Goal: Use online tool/utility: Utilize a website feature to perform a specific function

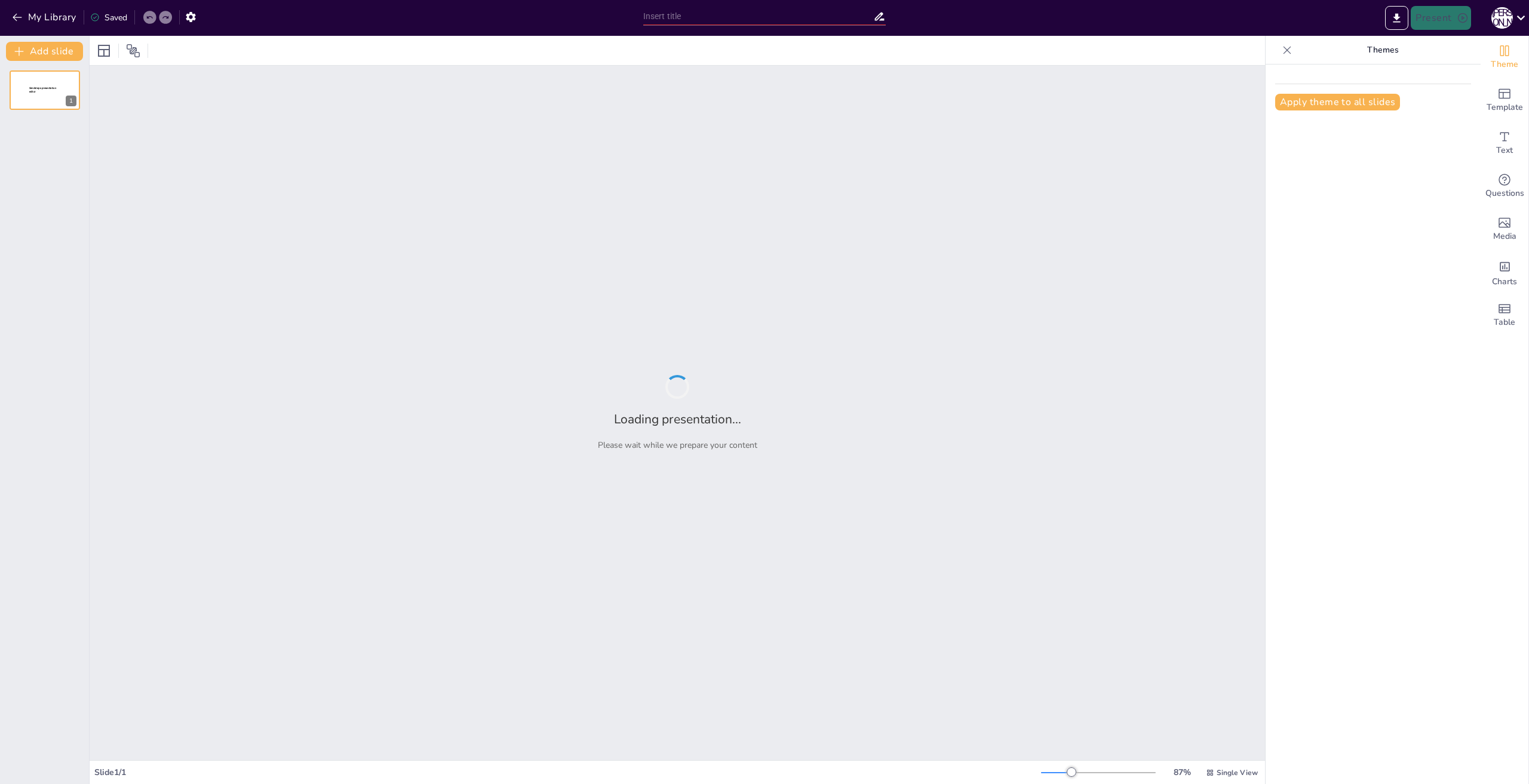
type input "Мехатроника: Интеграция механики, электроники и программирования"
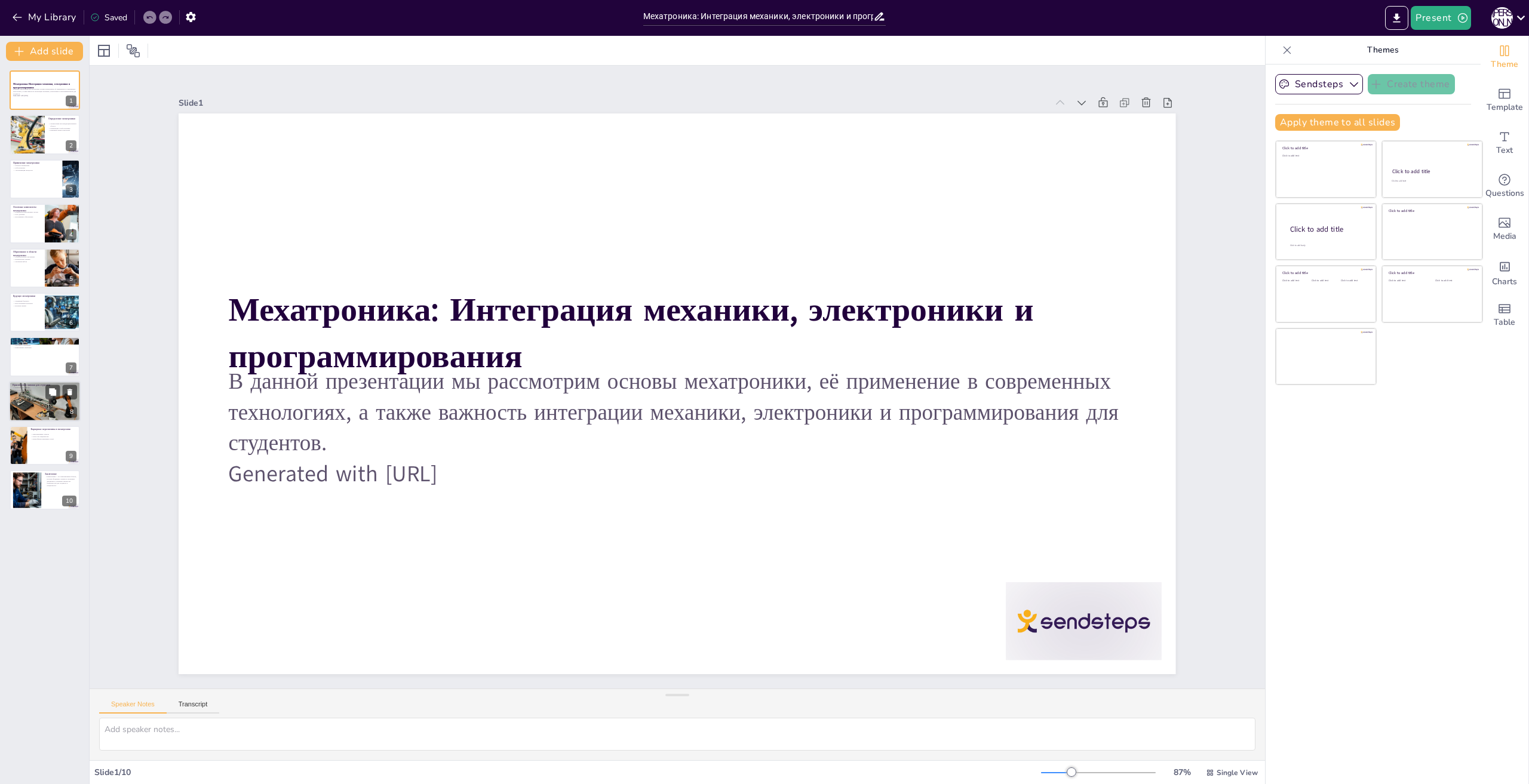
click at [31, 406] on div at bounding box center [45, 401] width 72 height 40
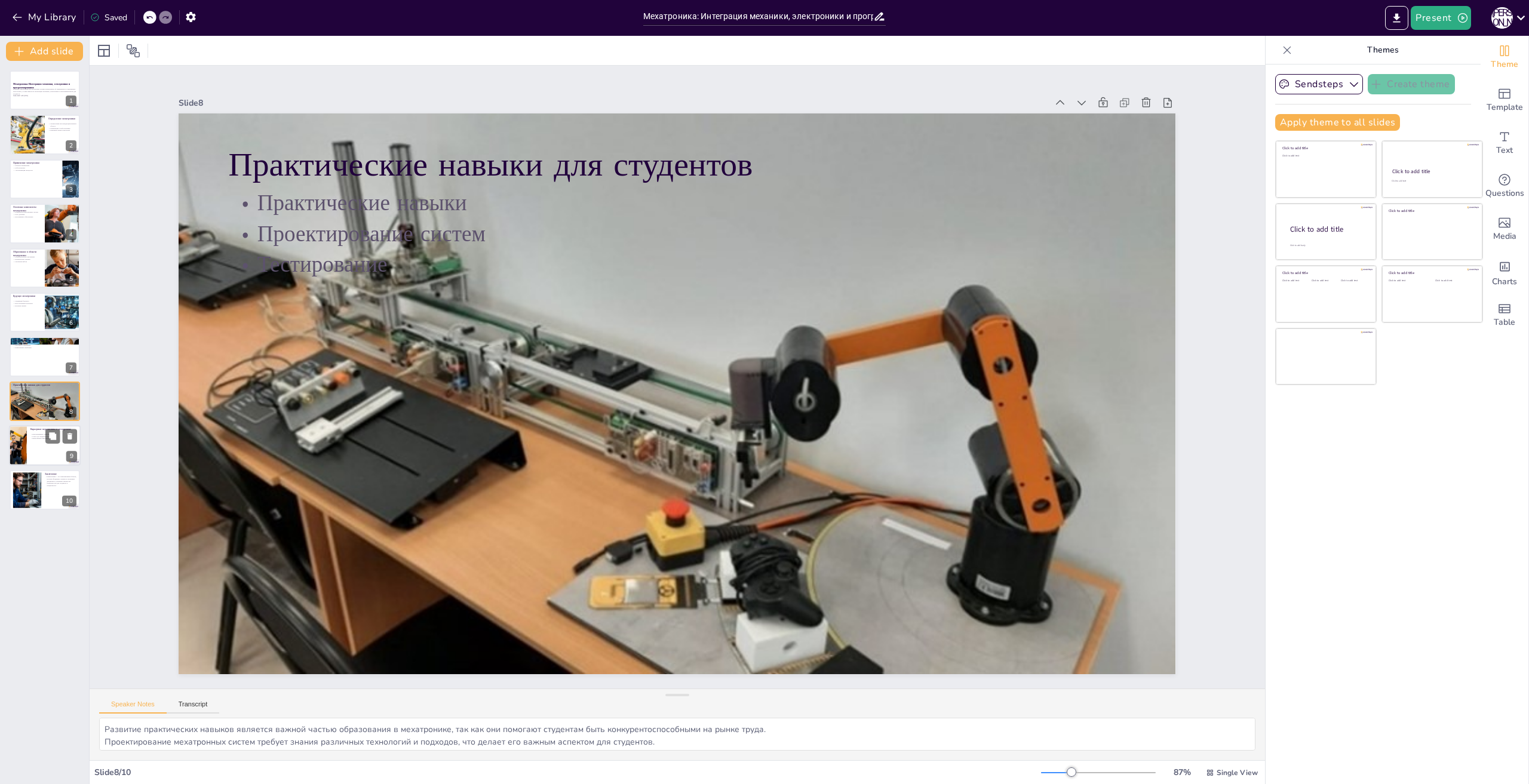
click at [30, 455] on div at bounding box center [45, 445] width 72 height 40
type textarea "Выпускники мехатроники могут работать в перспективных отраслях, что открывает м…"
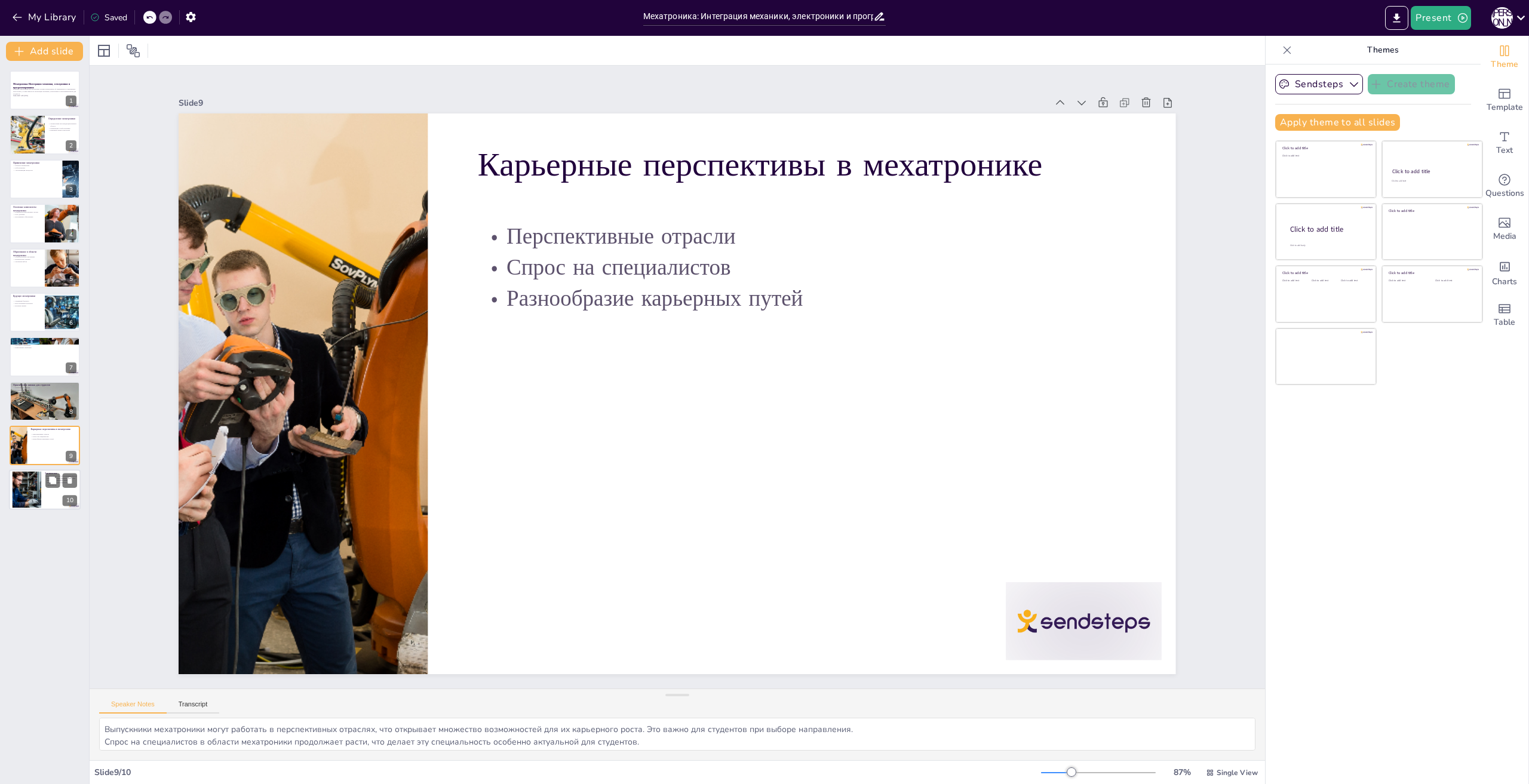
click at [17, 502] on div at bounding box center [27, 490] width 64 height 37
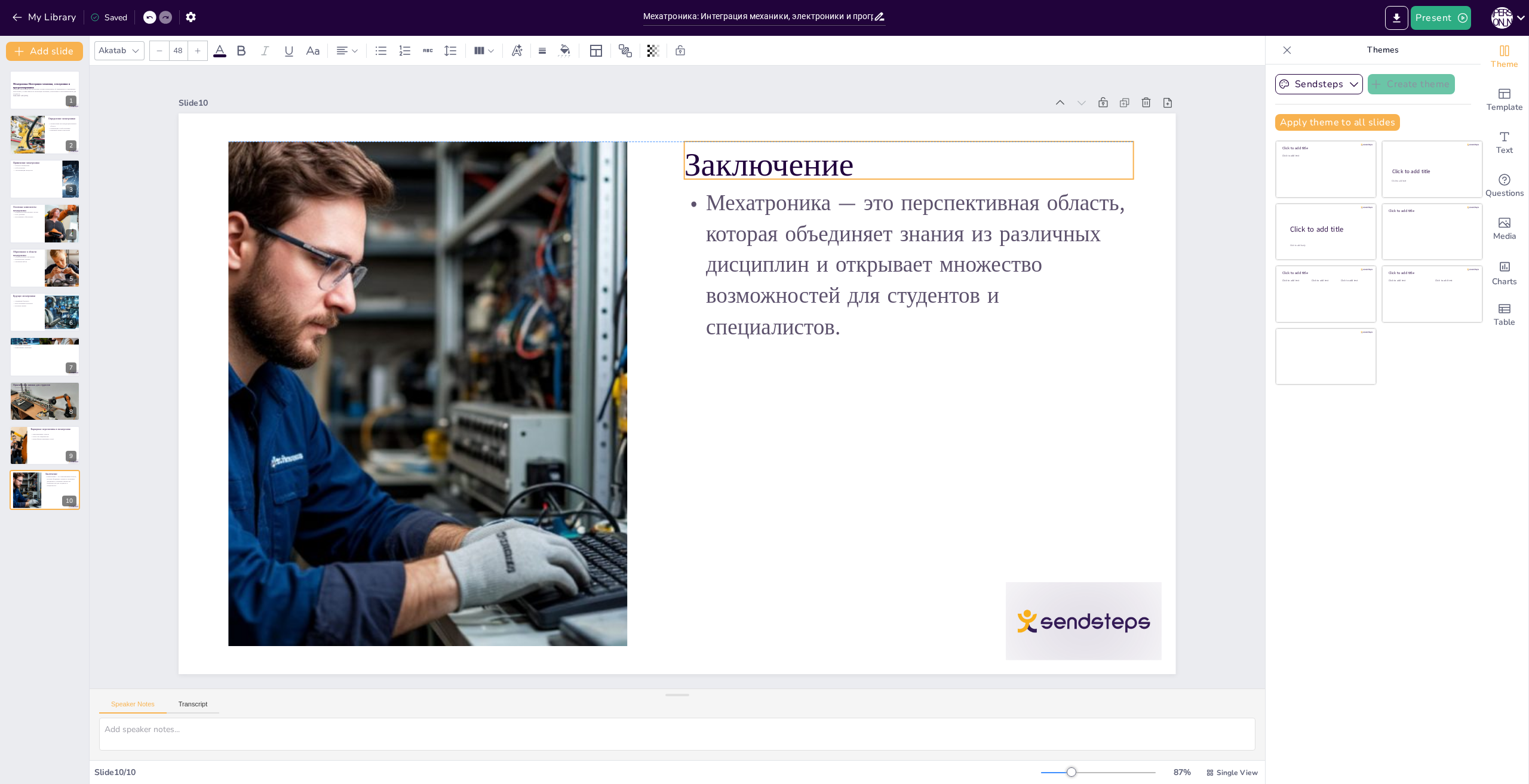
click at [682, 534] on p "Заключение" at bounding box center [615, 685] width 390 height 301
drag, startPoint x: 681, startPoint y: 154, endPoint x: 672, endPoint y: 154, distance: 9.0
click at [817, 219] on p "Заключение" at bounding box center [985, 401] width 335 height 364
type input "32"
click at [737, 216] on p "Мехатроника — это перспективная область, которая объединяет знания из различных…" at bounding box center [927, 365] width 473 height 324
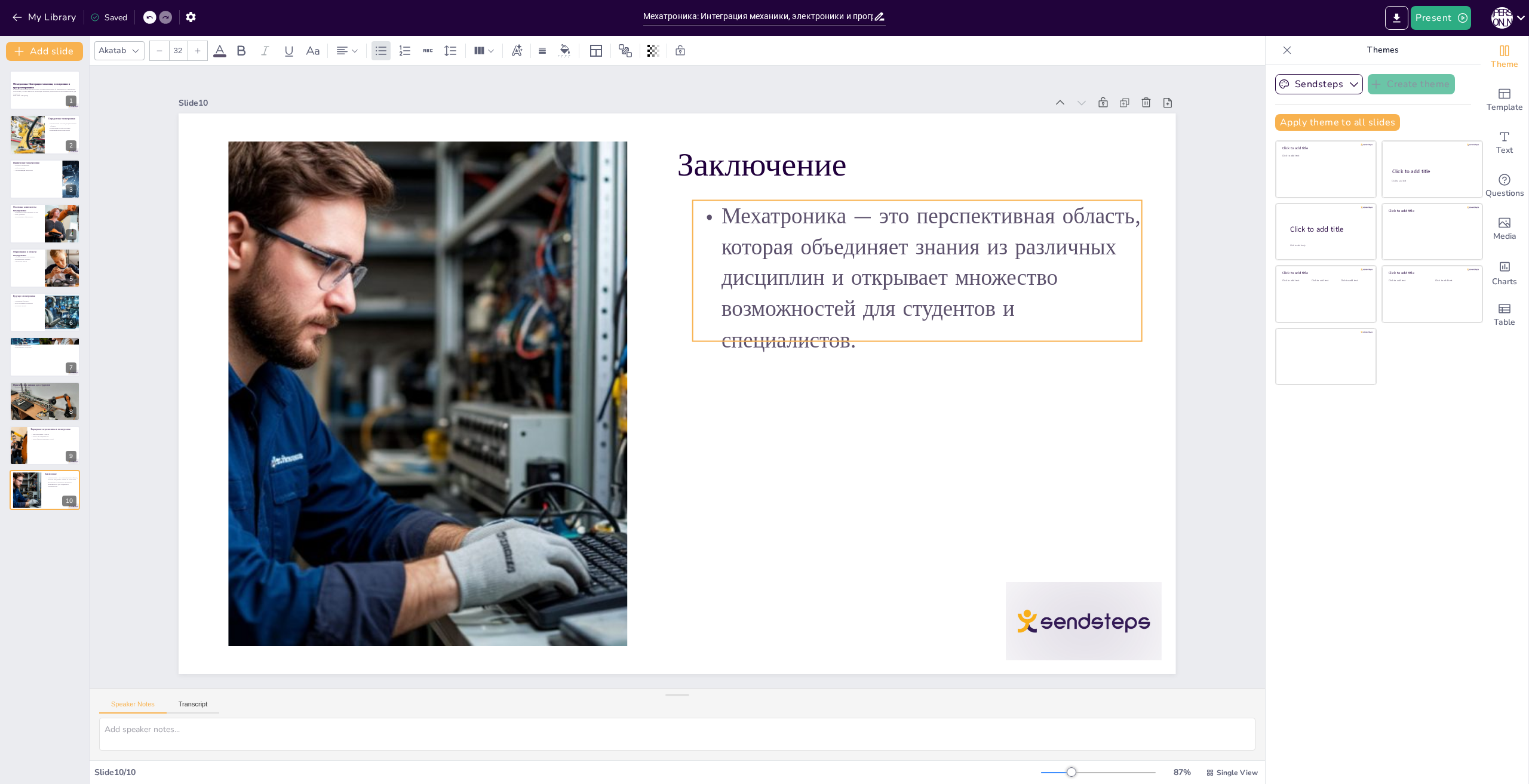
drag, startPoint x: 702, startPoint y: 191, endPoint x: 718, endPoint y: 204, distance: 20.6
click at [656, 255] on p "Мехатроника — это перспективная область, которая объединяет знания из различных…" at bounding box center [419, 398] width 475 height 286
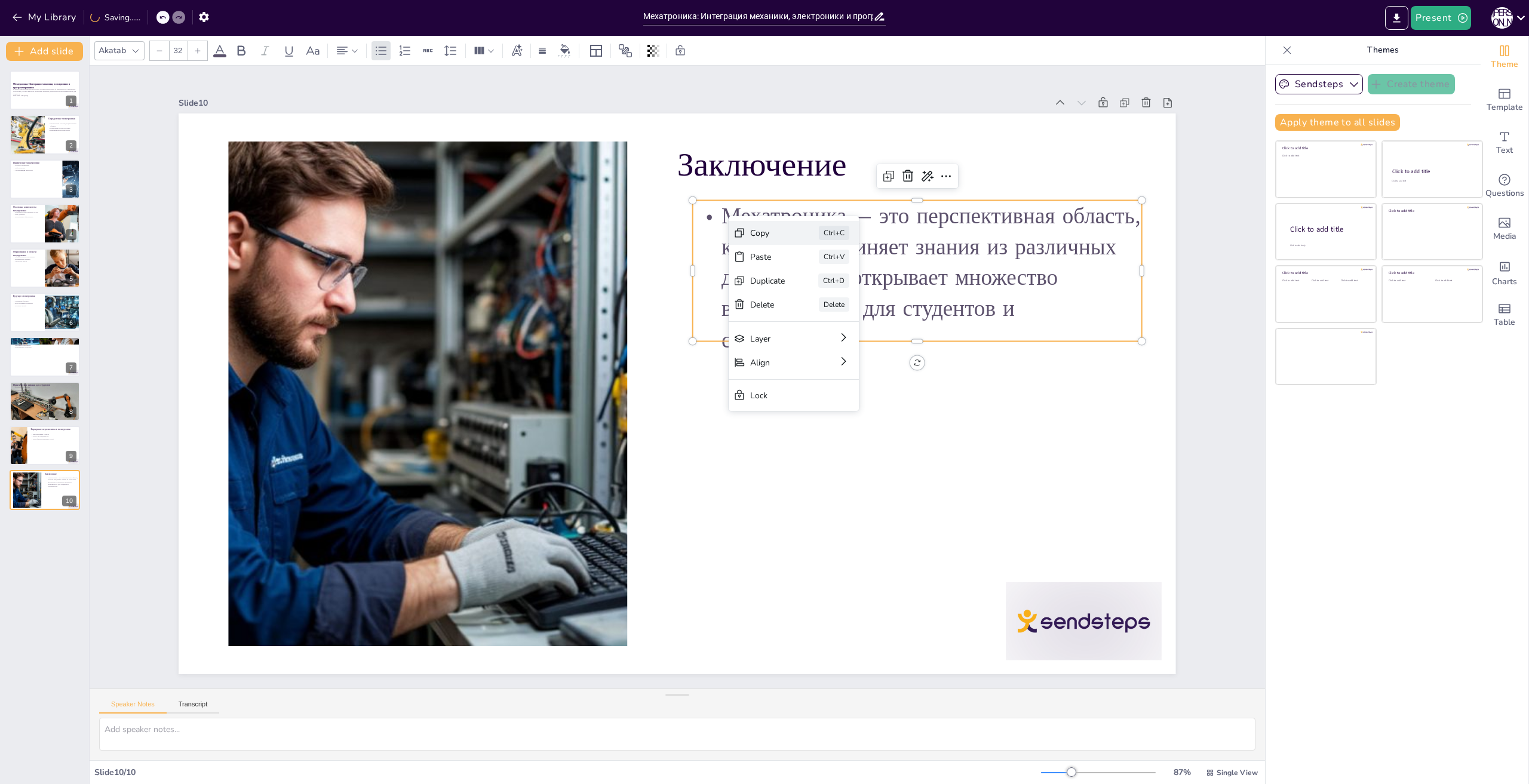
click at [744, 547] on div "Copy" at bounding box center [737, 565] width 15 height 37
drag, startPoint x: 730, startPoint y: 211, endPoint x: 750, endPoint y: 225, distance: 24.4
click at [653, 225] on p "Мехатроника — это перспективная область, которая объединяет знания из различных…" at bounding box center [425, 316] width 455 height 388
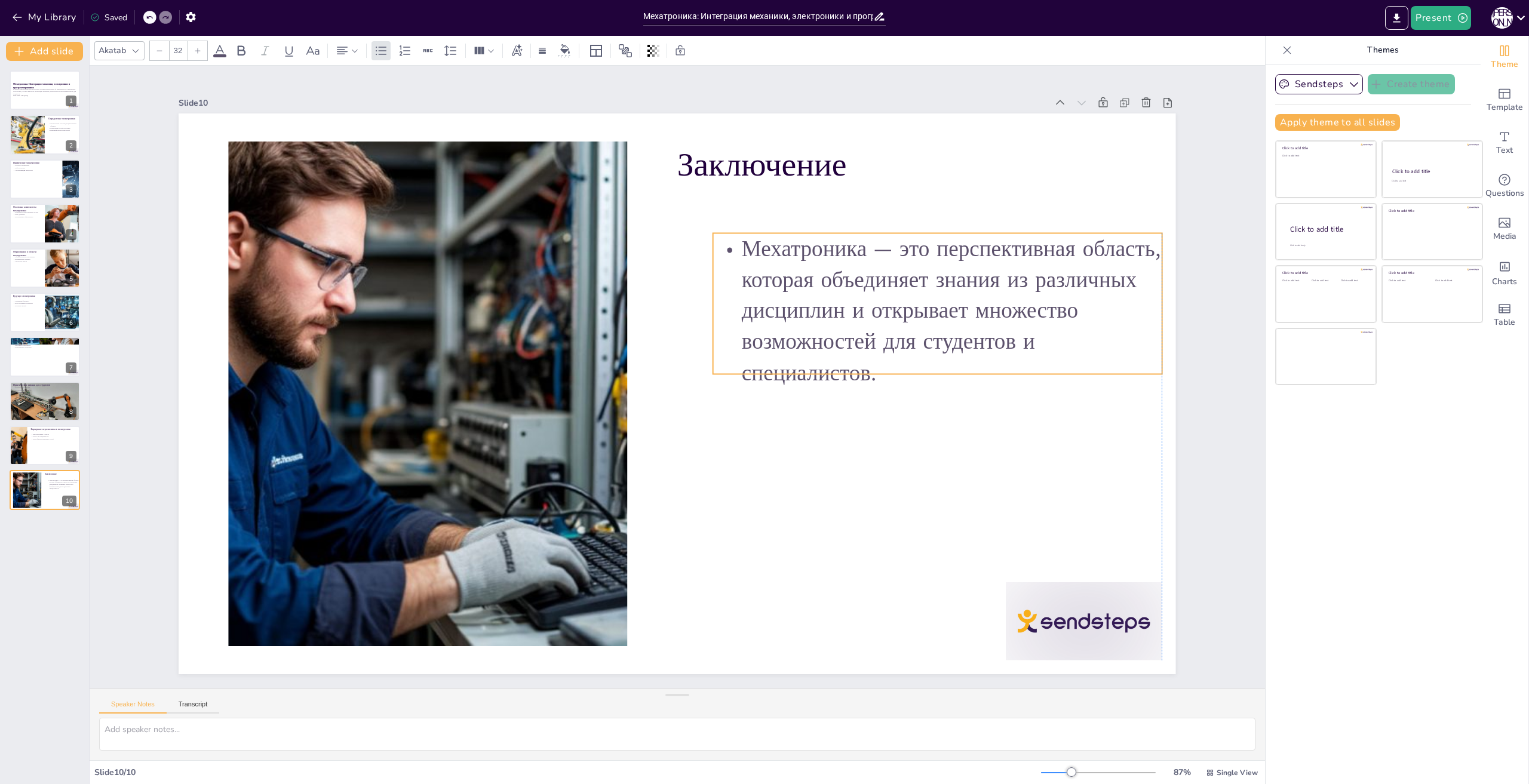
click at [666, 240] on p "Мехатроника — это перспективная область, которая объединяет знания из различных…" at bounding box center [471, 205] width 389 height 454
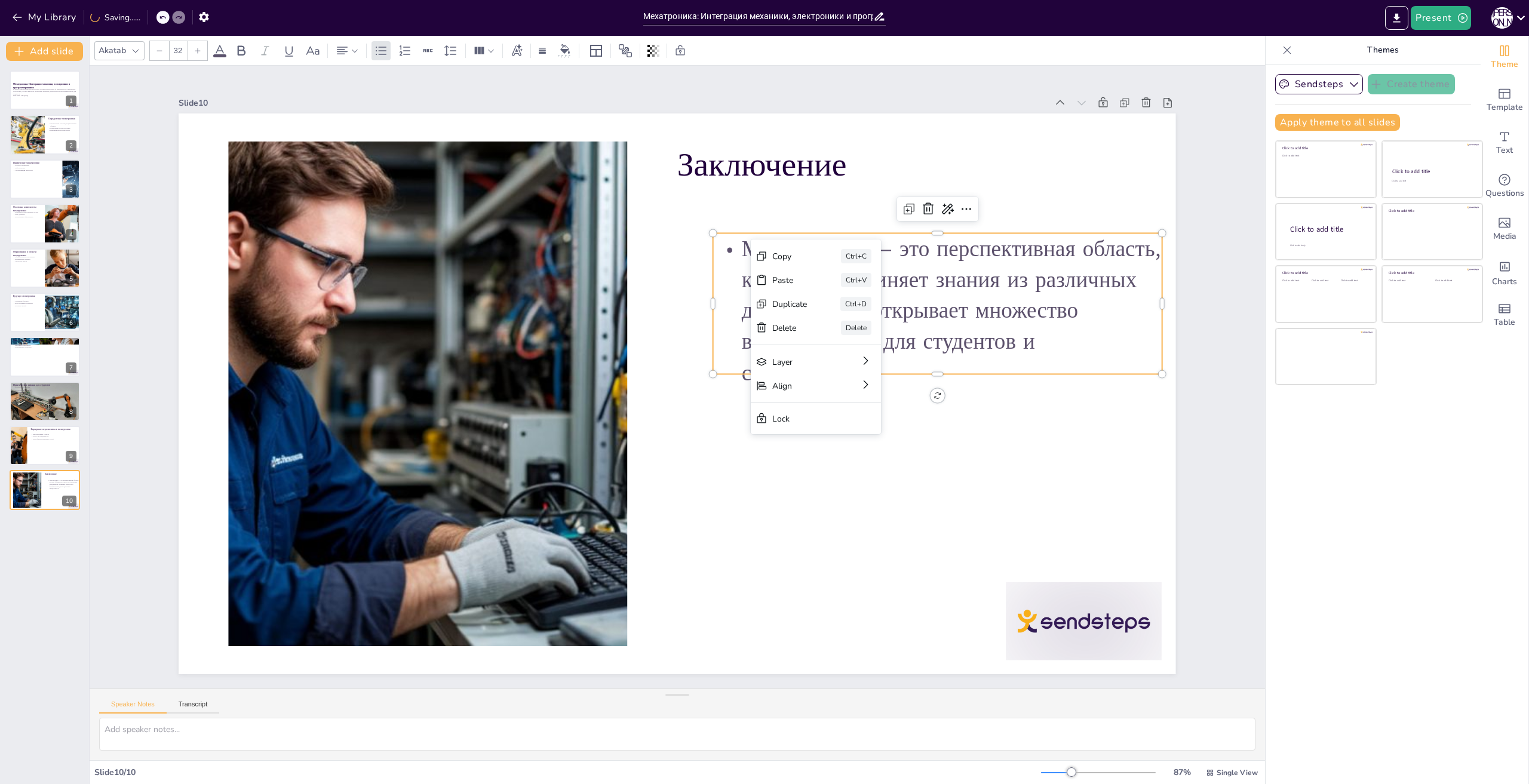
click at [1030, 329] on p "Мехатроника — это перспективная область, которая объединяет знания из различных…" at bounding box center [888, 210] width 473 height 324
